Goal: Check status

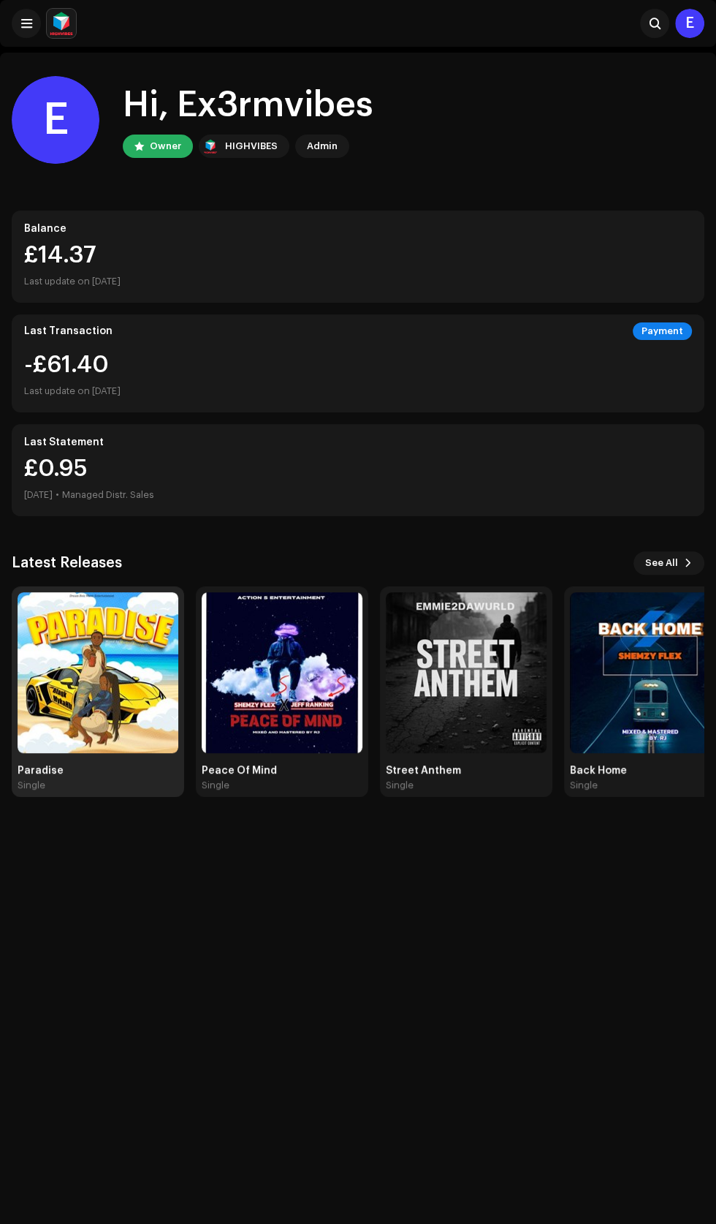
click at [90, 681] on img at bounding box center [98, 672] width 161 height 161
click at [333, 716] on img at bounding box center [282, 672] width 161 height 161
